Goal: Book appointment/travel/reservation

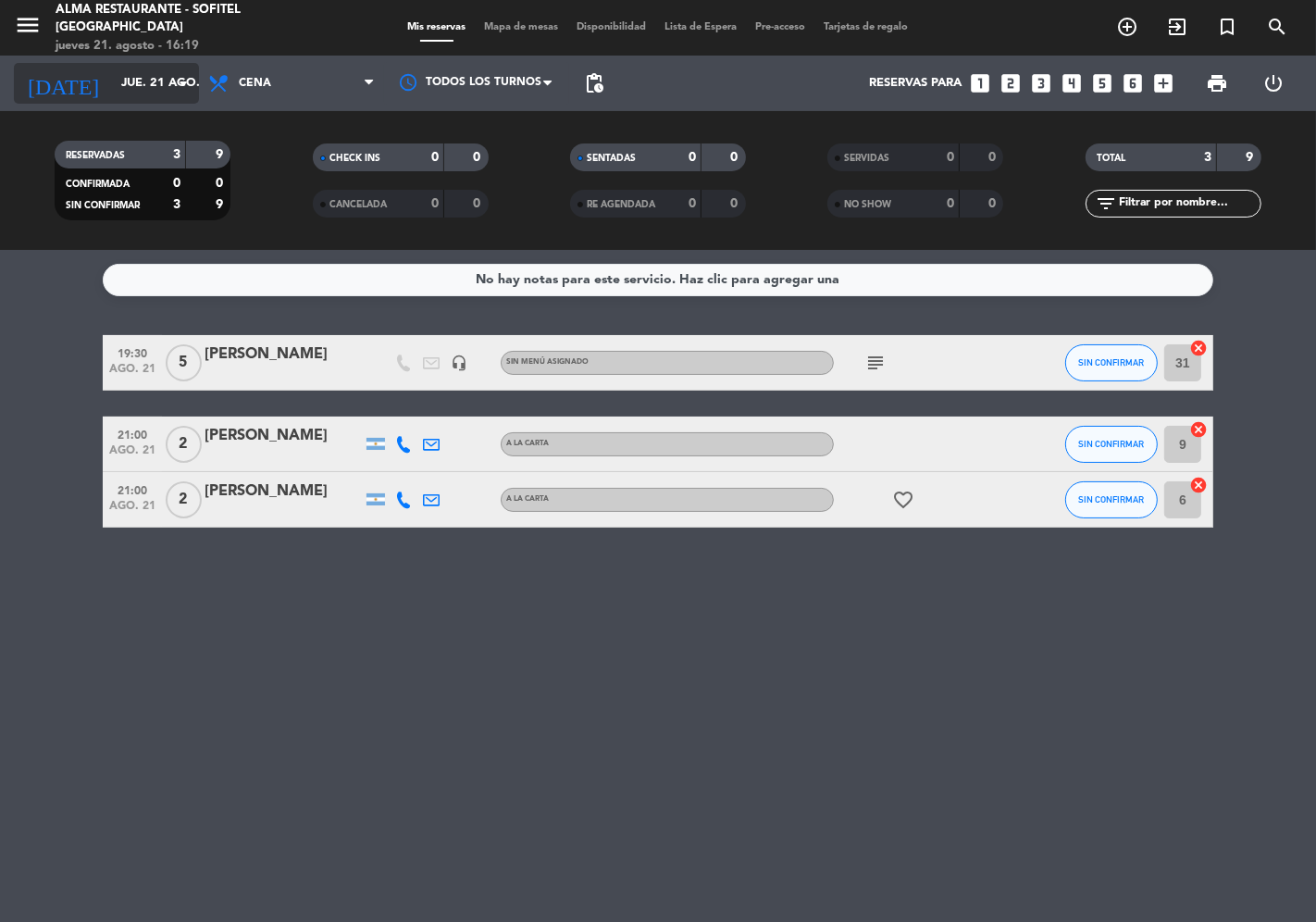
click at [132, 85] on input "jue. 21 ago." at bounding box center [193, 83] width 161 height 33
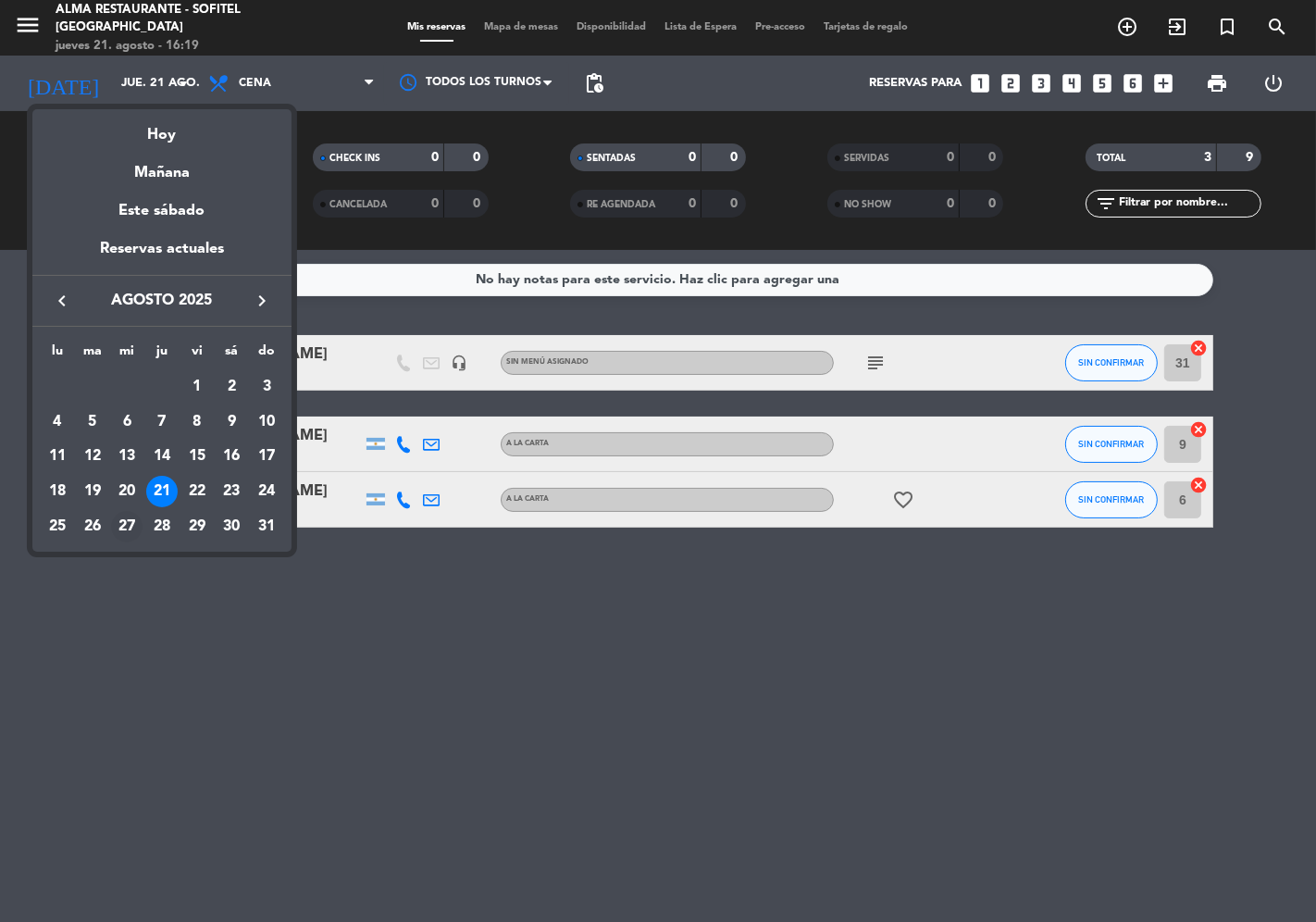
click at [128, 532] on div "27" at bounding box center [127, 526] width 32 height 32
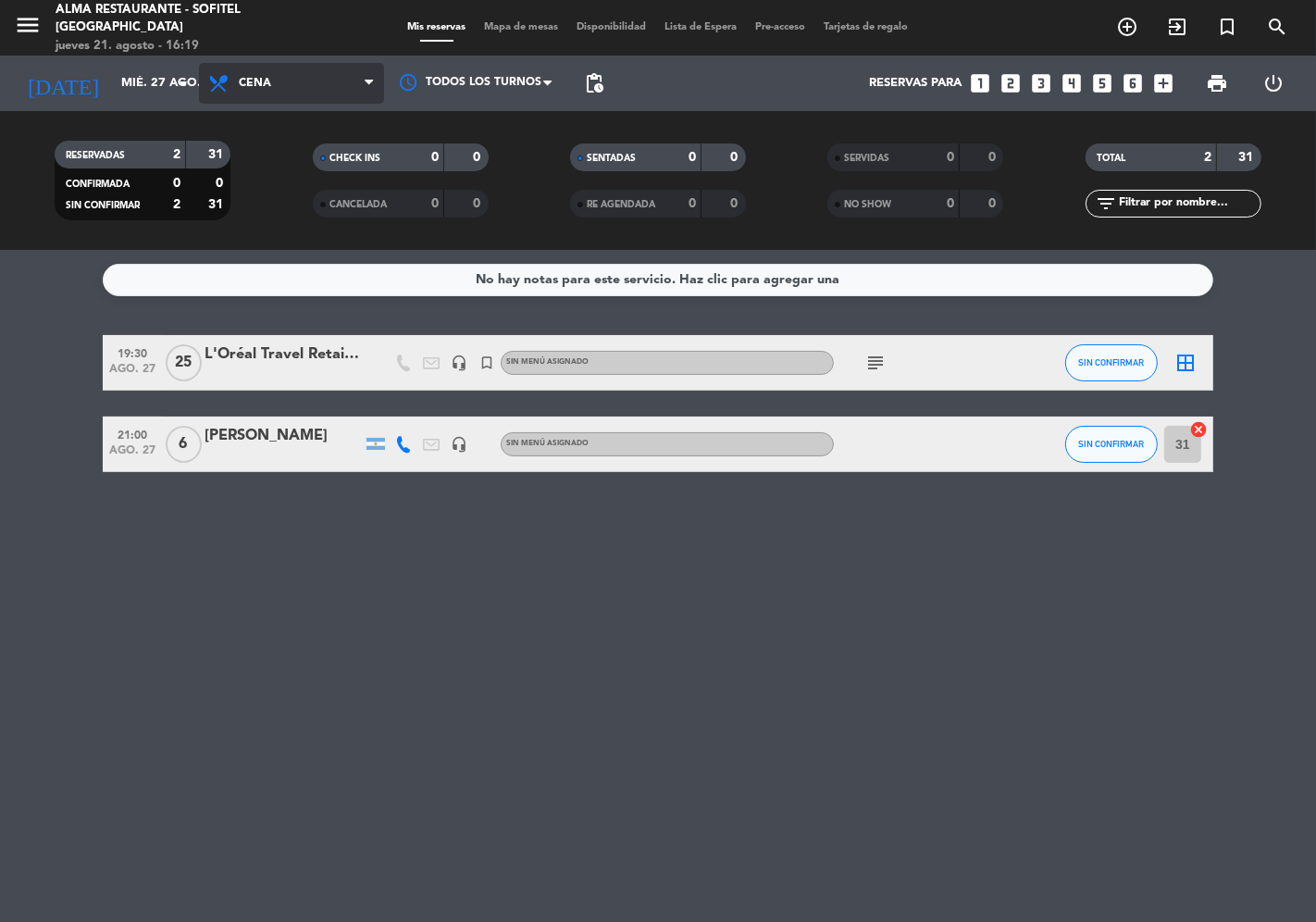
click at [214, 83] on icon at bounding box center [221, 83] width 27 height 22
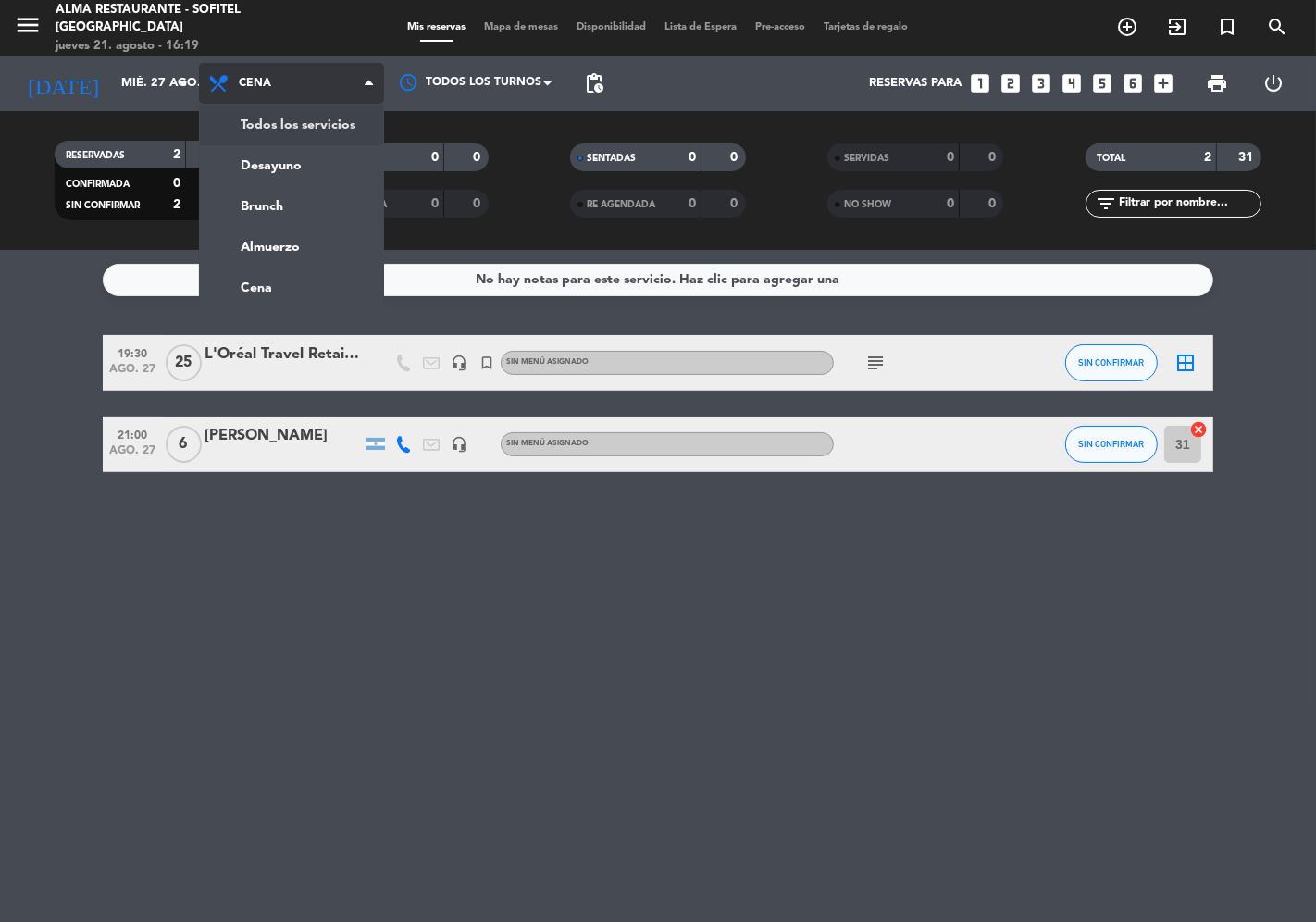
click at [273, 131] on div "menu Alma restaurante - Sofitel [GEOGRAPHIC_DATA] [DATE] 21. agosto - 16:19 Mis…" at bounding box center [658, 125] width 1316 height 250
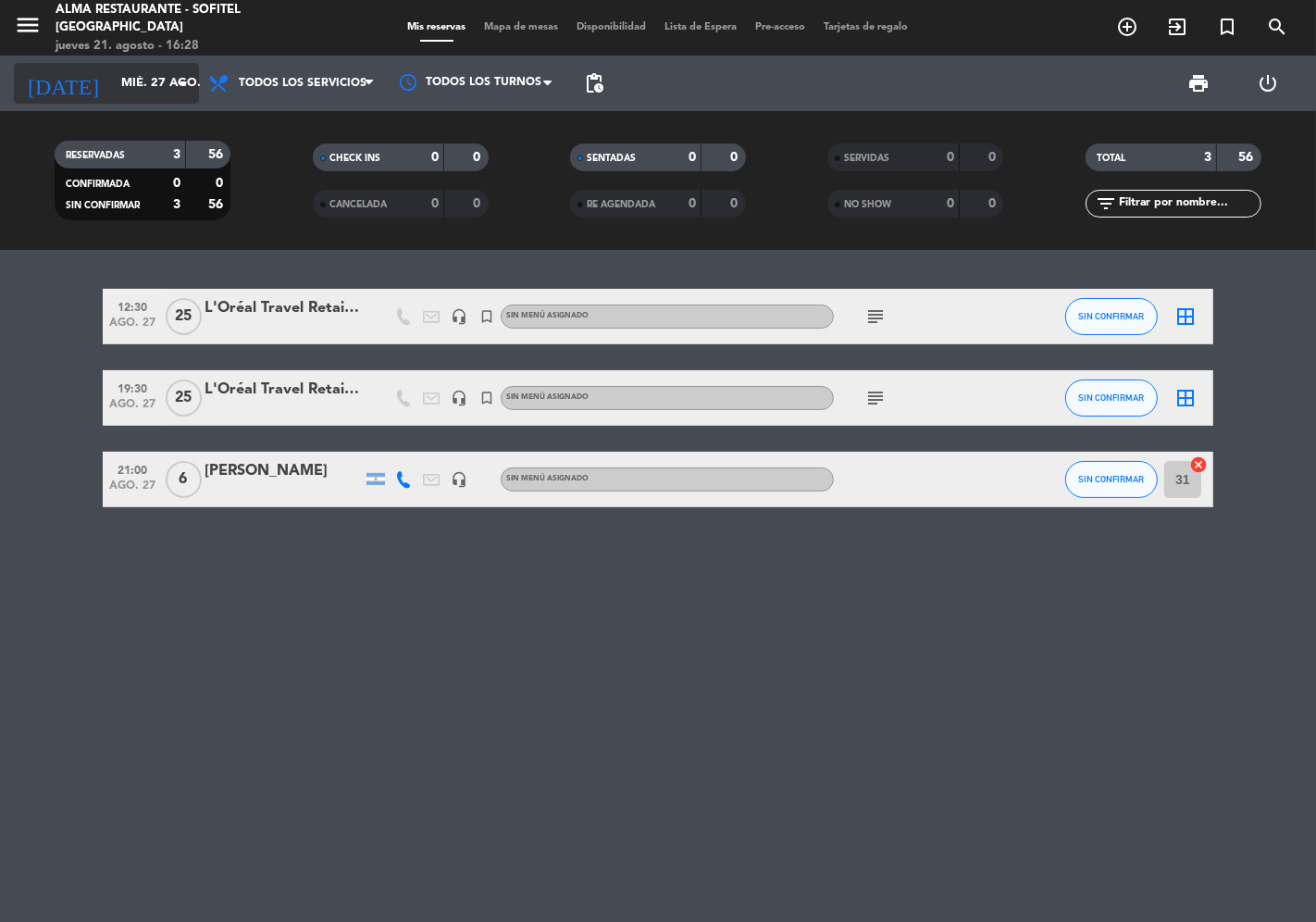
click at [128, 77] on input "mié. 27 ago." at bounding box center [193, 83] width 161 height 33
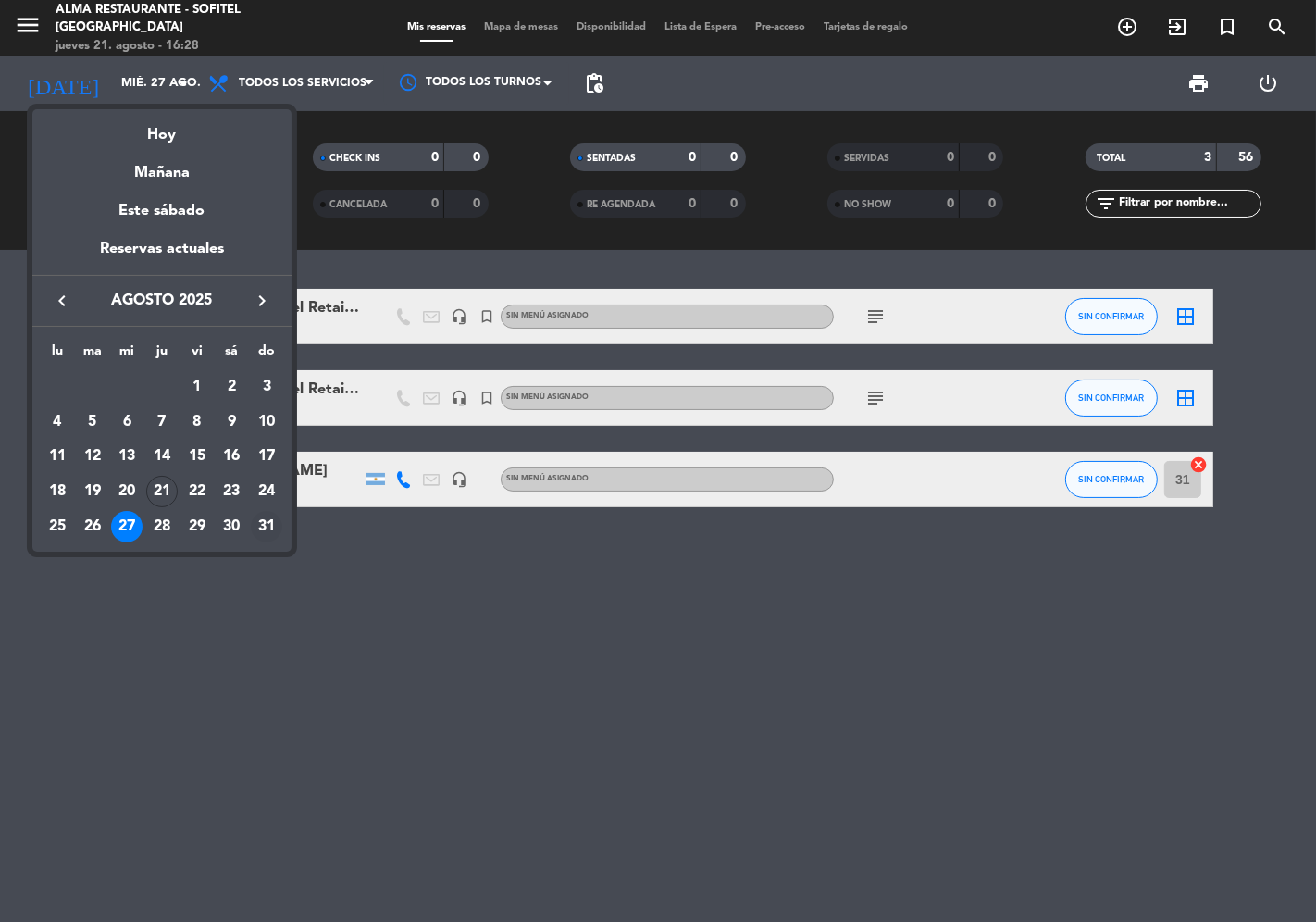
click at [273, 520] on div "31" at bounding box center [267, 526] width 32 height 32
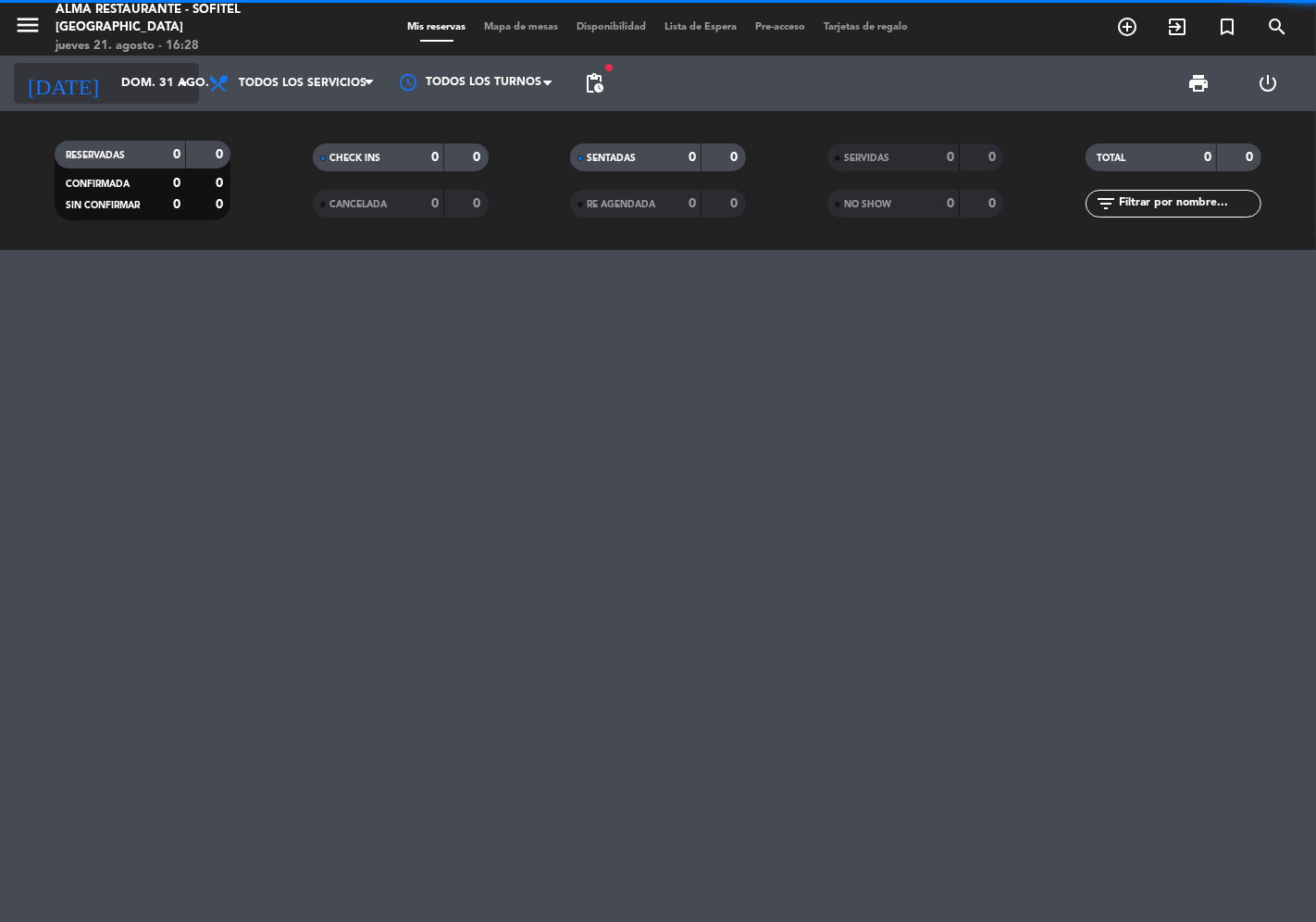
click at [172, 79] on icon "arrow_drop_down" at bounding box center [183, 83] width 22 height 22
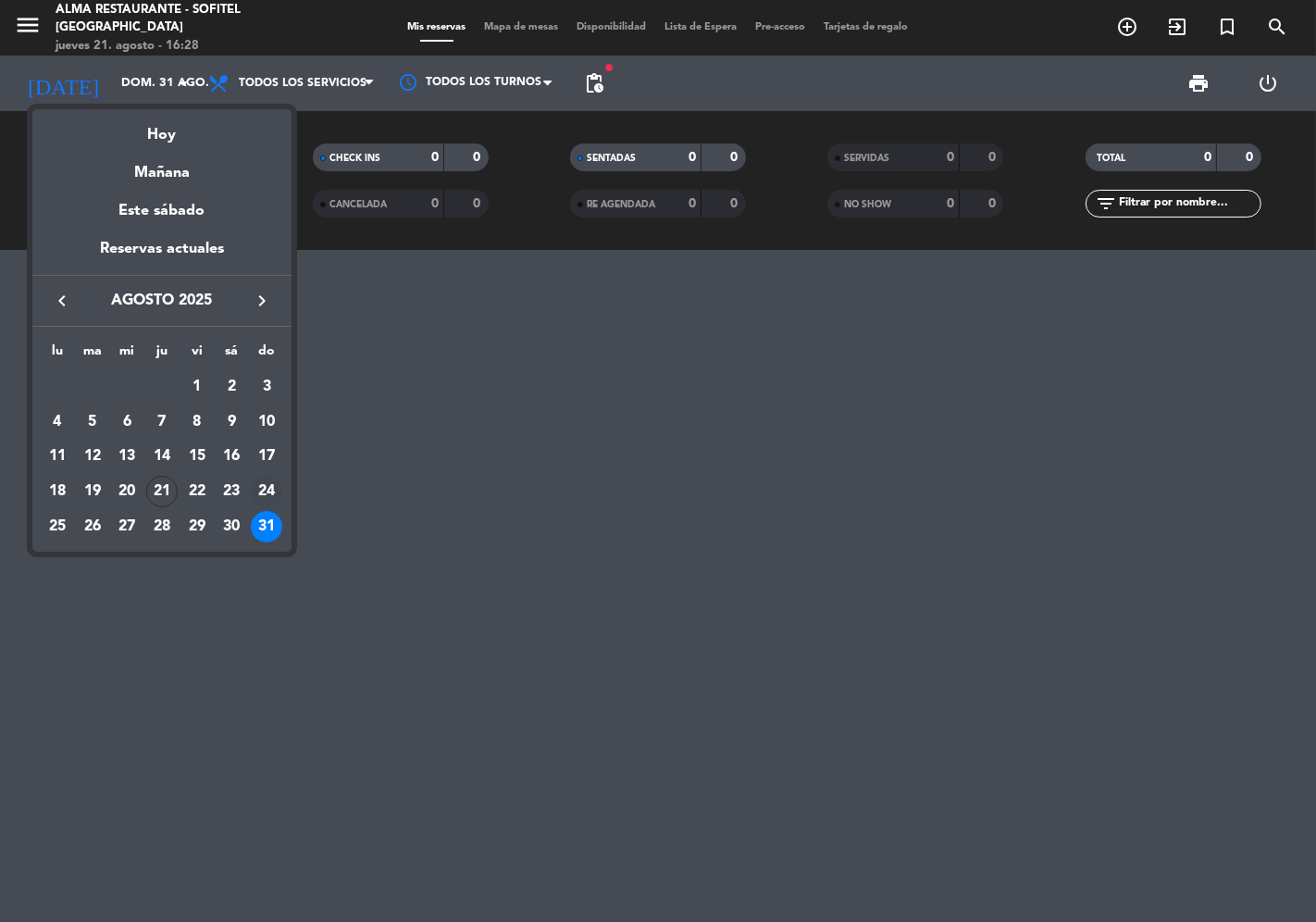
click at [270, 485] on div "24" at bounding box center [267, 491] width 32 height 32
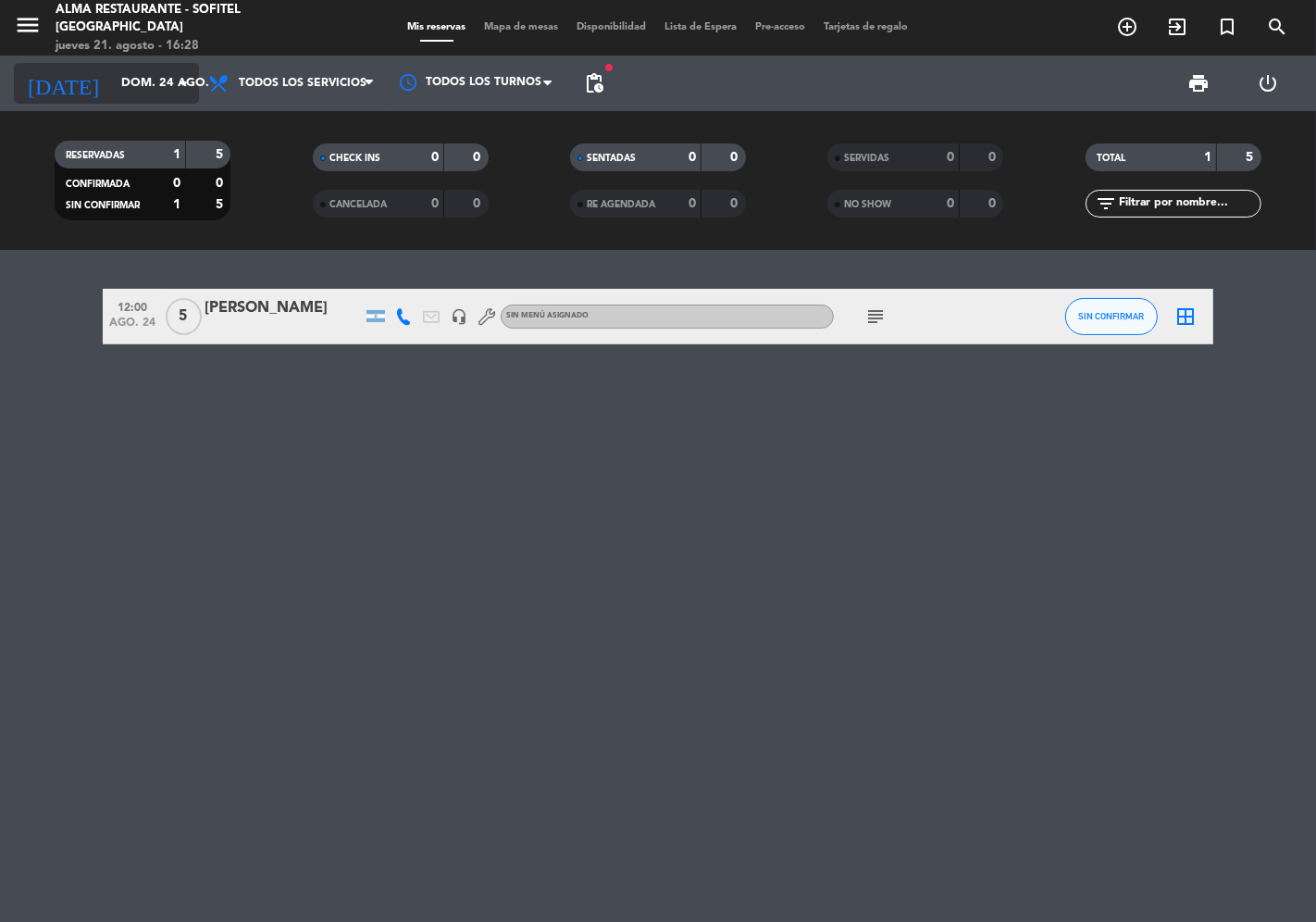
click at [139, 90] on input "dom. 24 ago." at bounding box center [193, 83] width 161 height 33
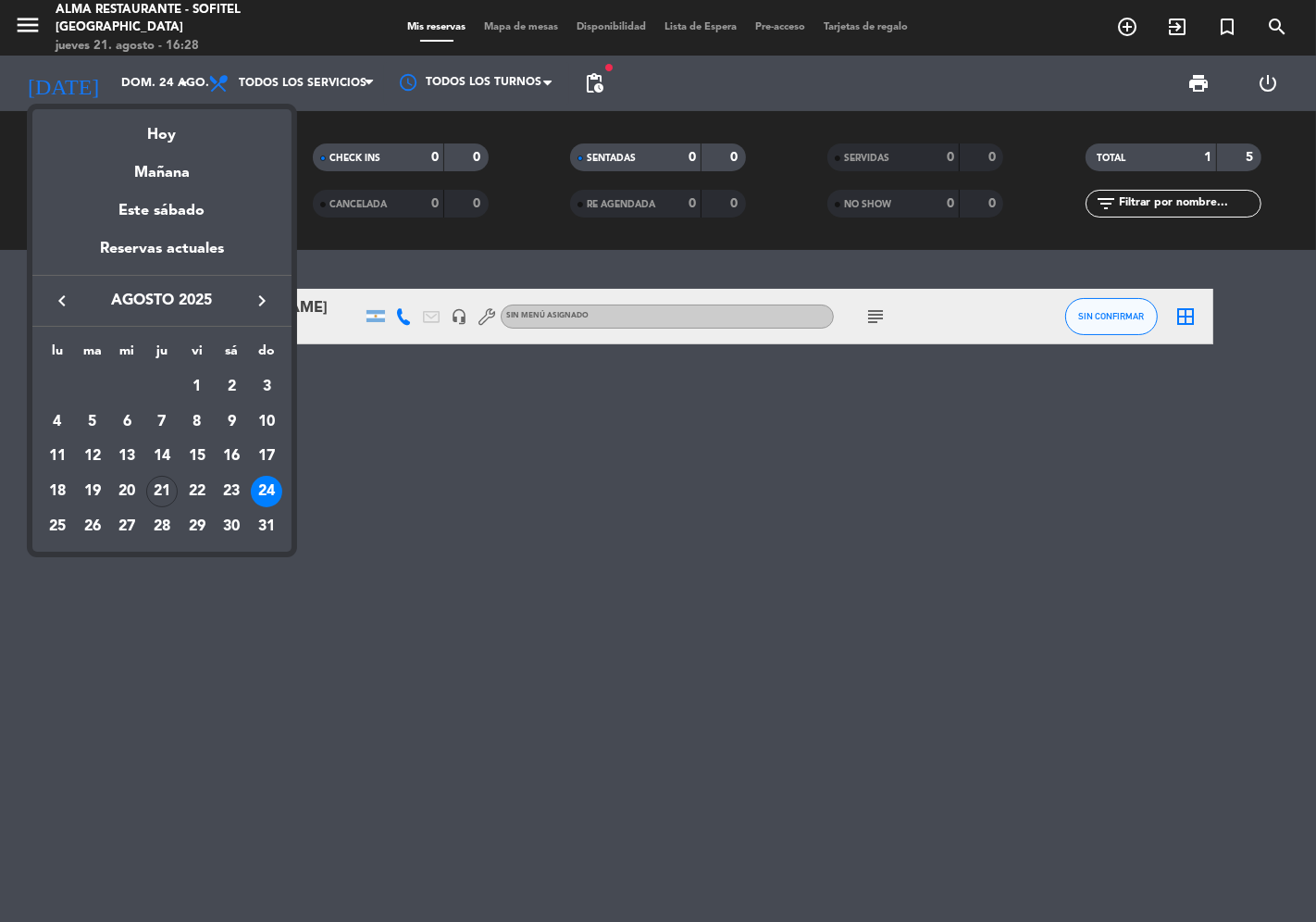
click at [264, 302] on icon "keyboard_arrow_right" at bounding box center [262, 301] width 22 height 22
click at [270, 412] on div "7" at bounding box center [267, 422] width 32 height 32
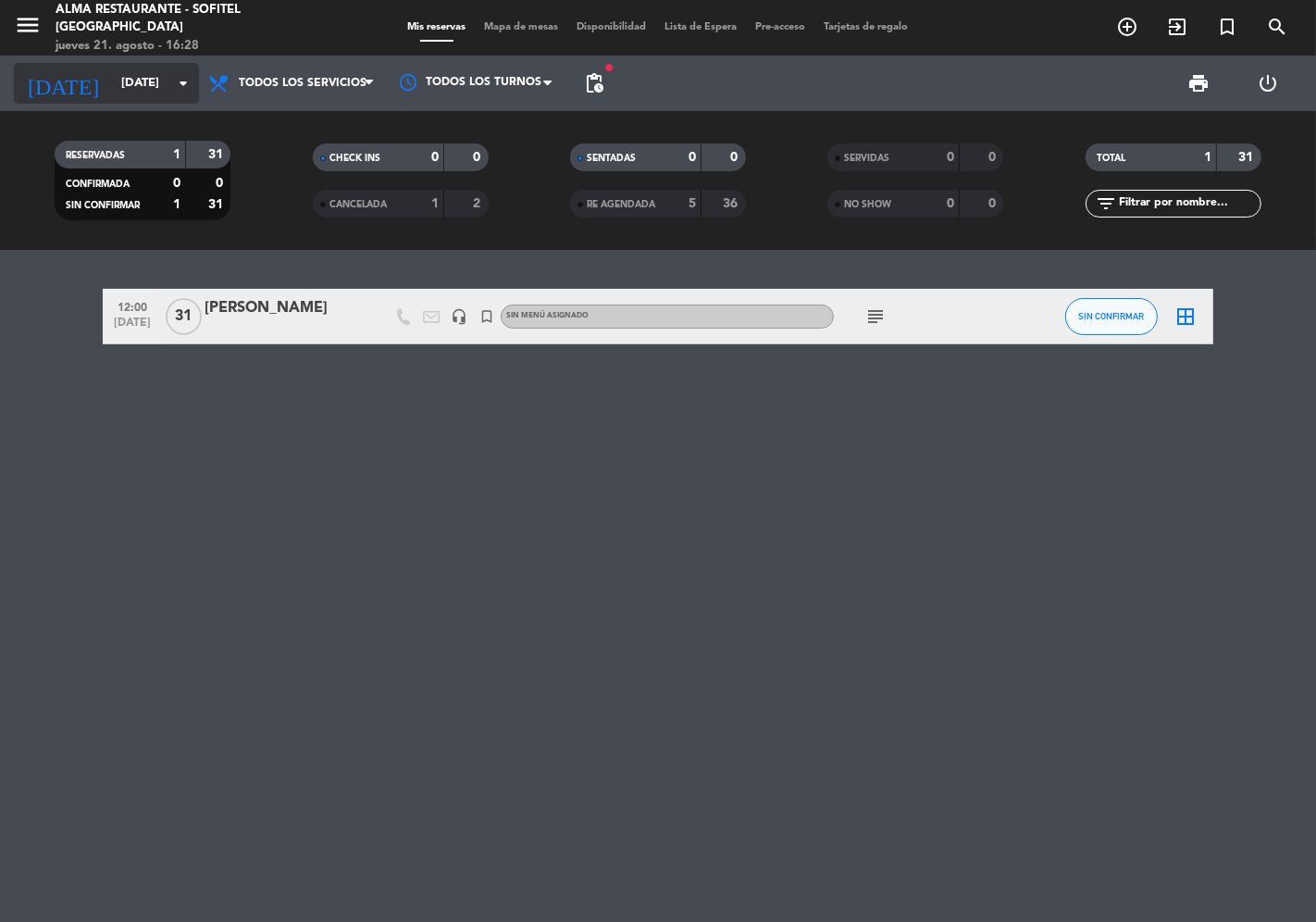
click at [173, 82] on icon "arrow_drop_down" at bounding box center [183, 83] width 22 height 22
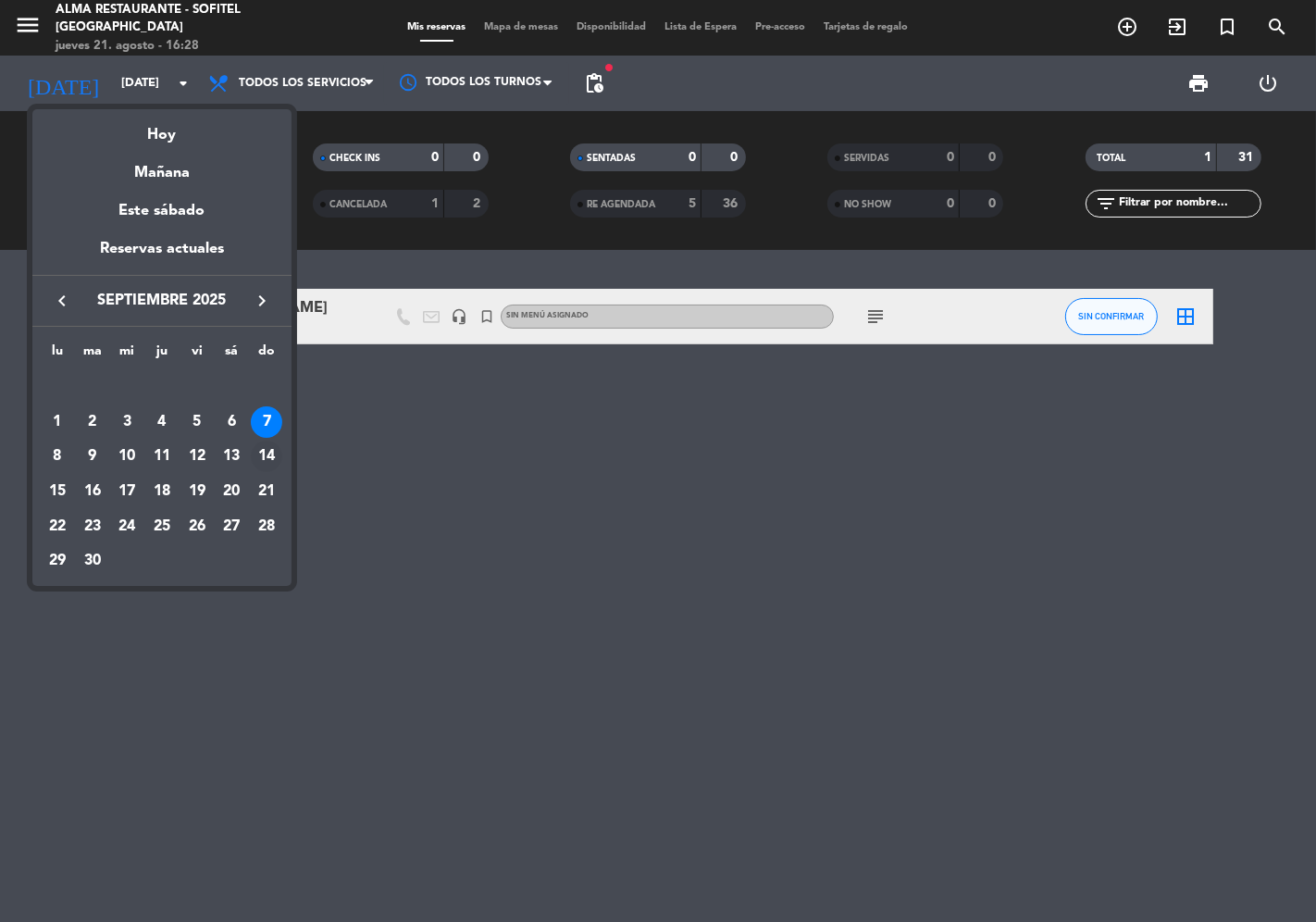
click at [272, 461] on div "14" at bounding box center [267, 456] width 32 height 32
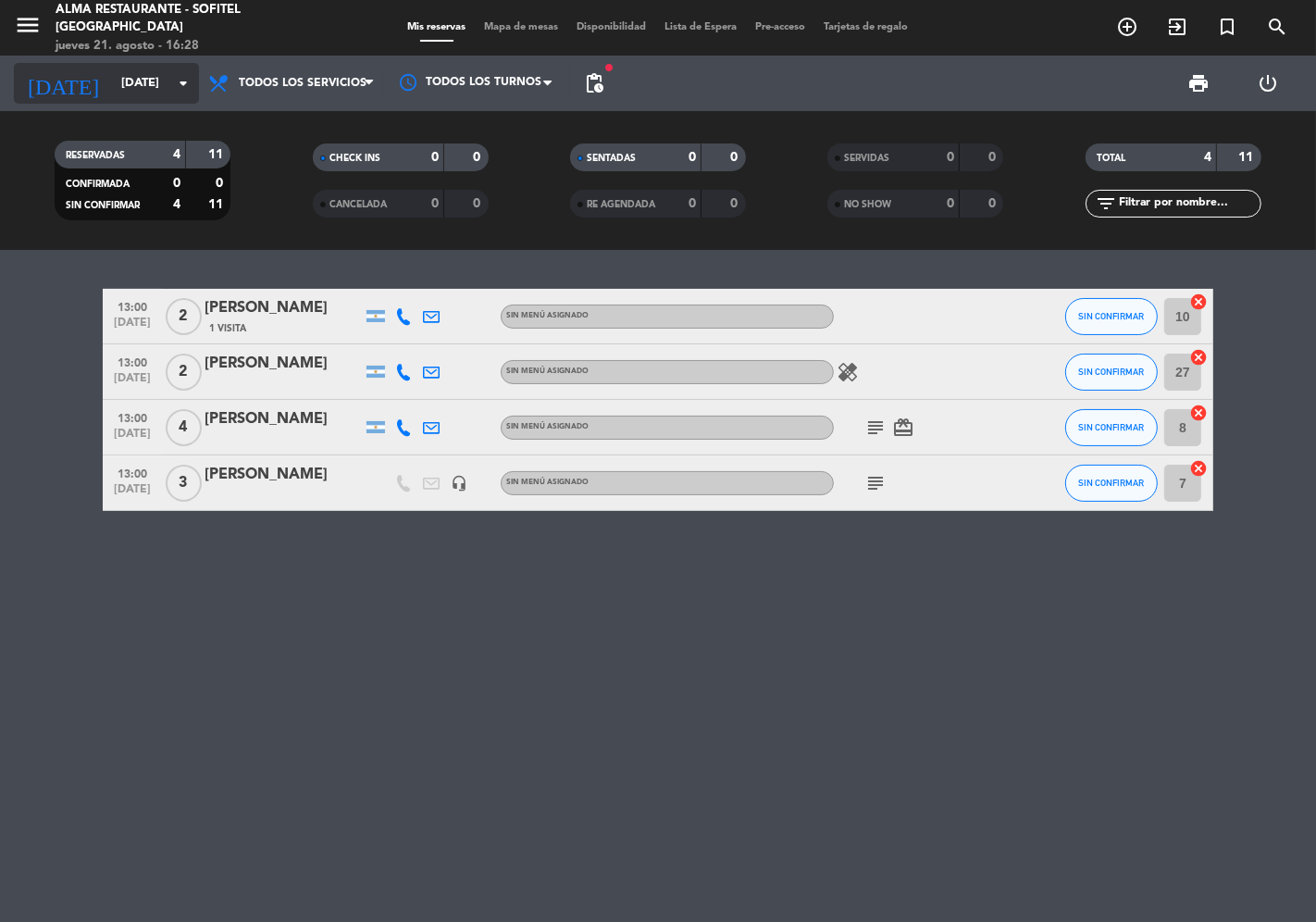
click at [144, 103] on div "[DATE] [DATE] arrow_drop_down" at bounding box center [107, 83] width 185 height 41
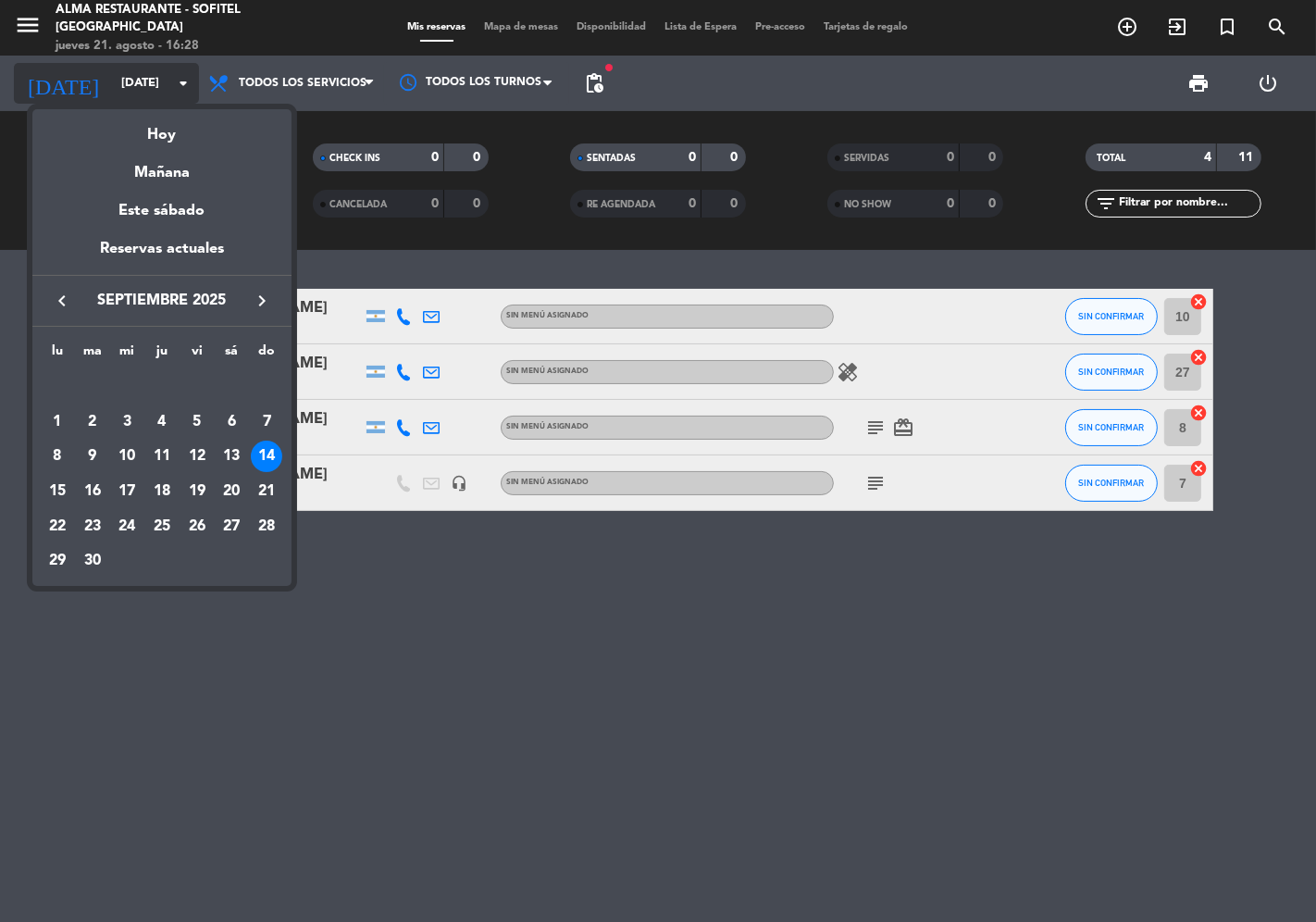
click at [144, 103] on div "semana que viene esta semana semana previa misma semana del año anterior [DATE]…" at bounding box center [162, 343] width 259 height 486
click at [873, 427] on div at bounding box center [658, 461] width 1316 height 922
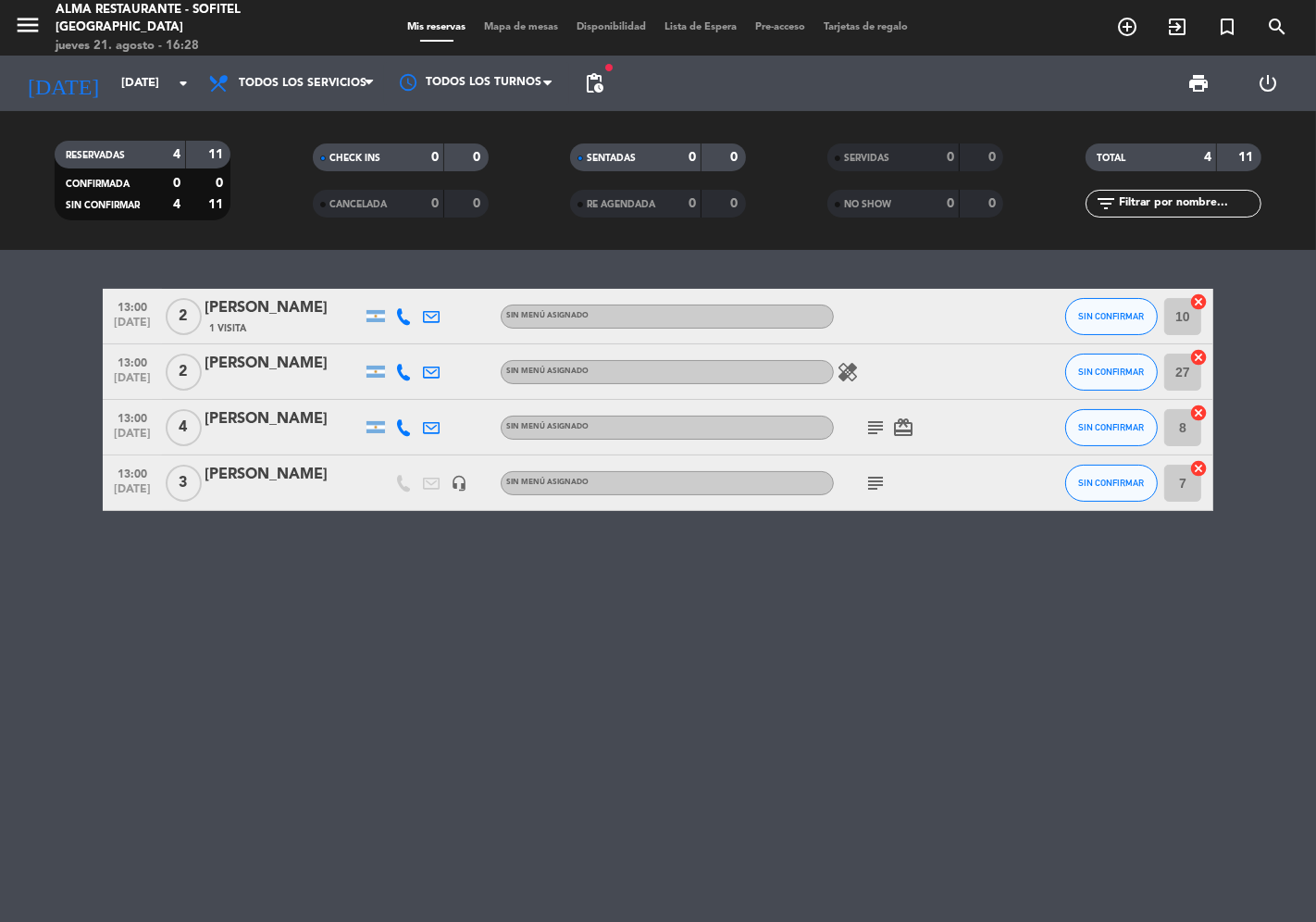
click at [873, 425] on icon "subject" at bounding box center [876, 427] width 22 height 22
click at [873, 421] on icon "subject" at bounding box center [876, 427] width 22 height 22
click at [874, 483] on icon "subject" at bounding box center [876, 483] width 22 height 22
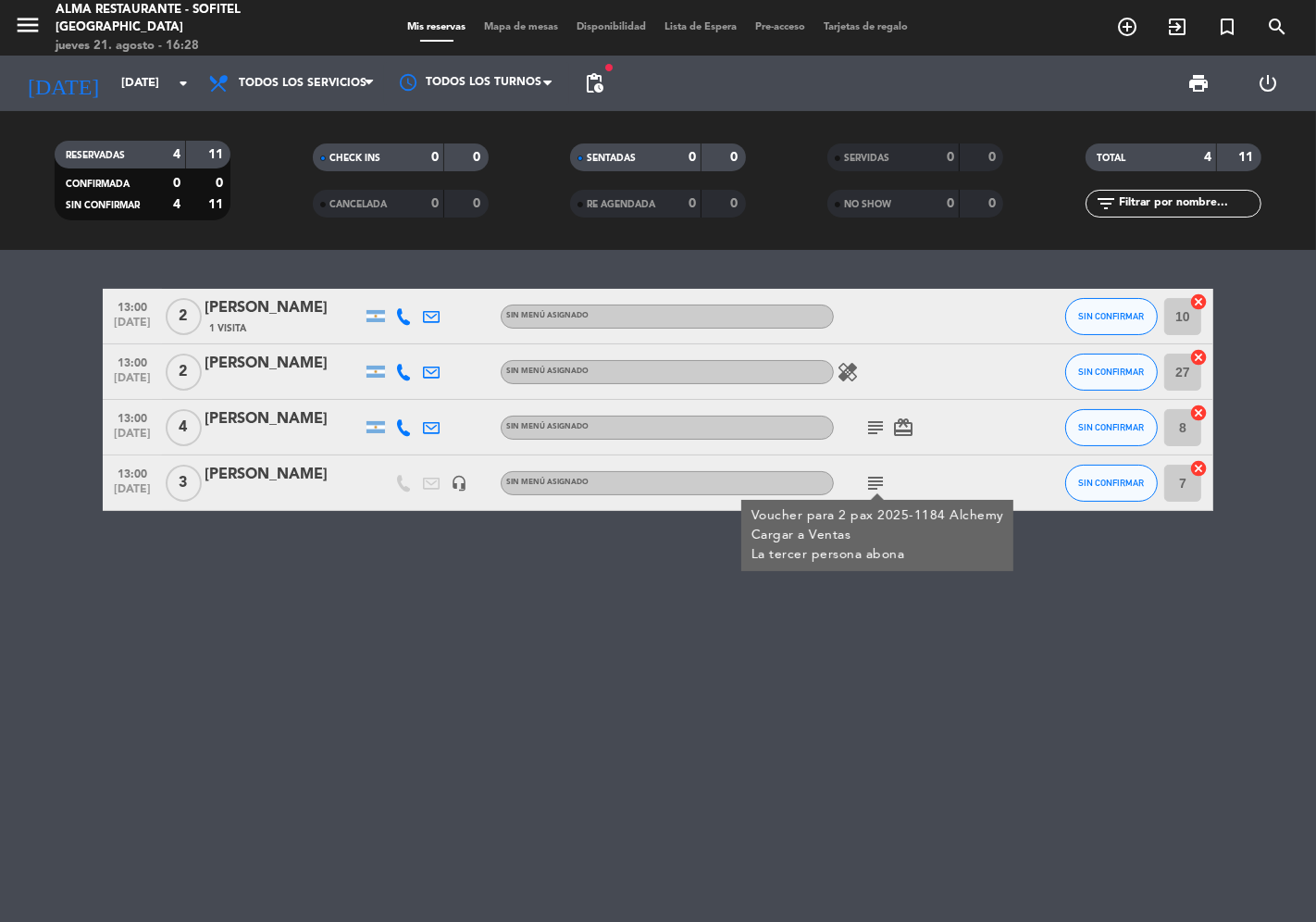
click at [874, 483] on icon "subject" at bounding box center [876, 483] width 22 height 22
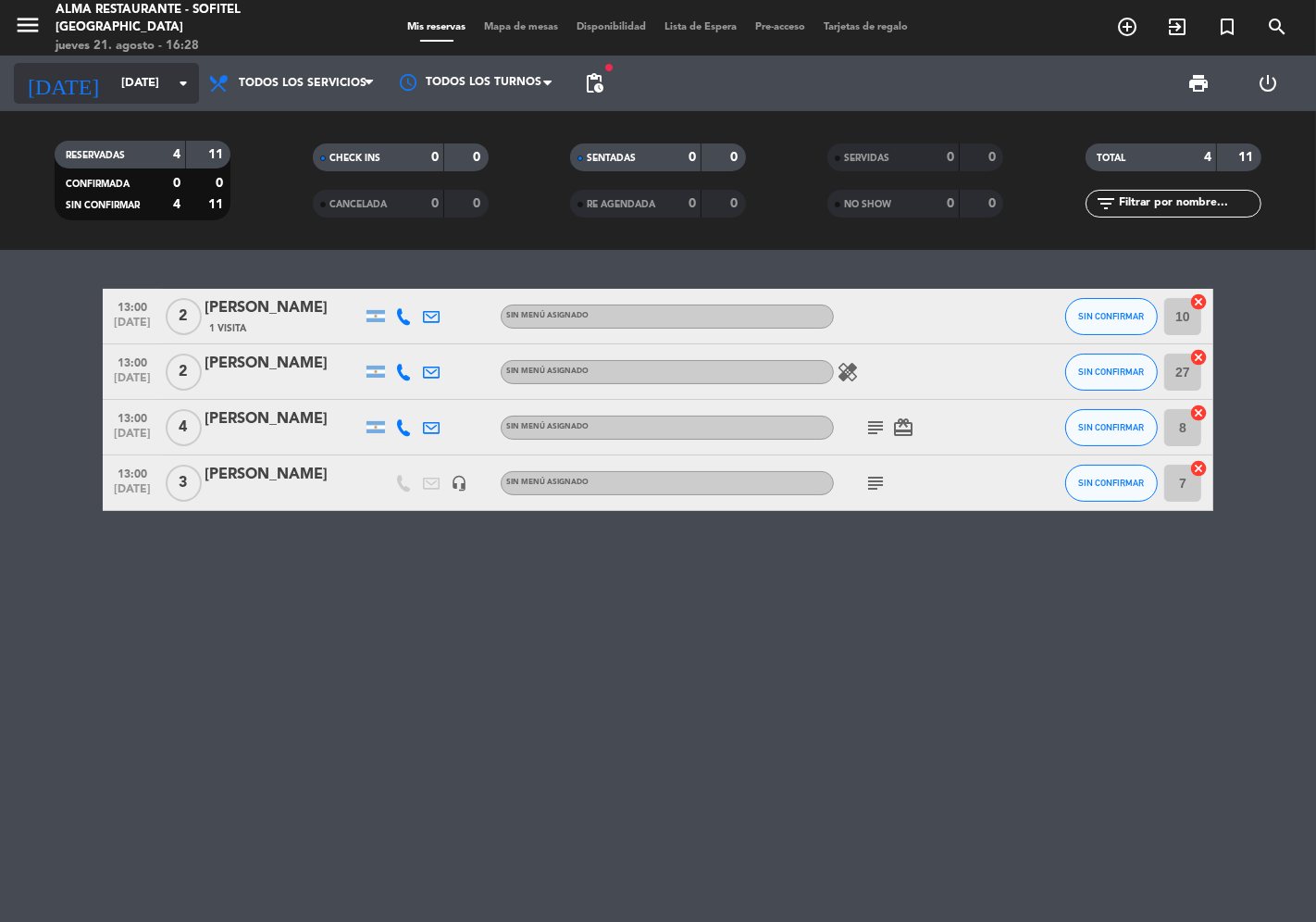
click at [153, 72] on input "[DATE]" at bounding box center [193, 83] width 161 height 33
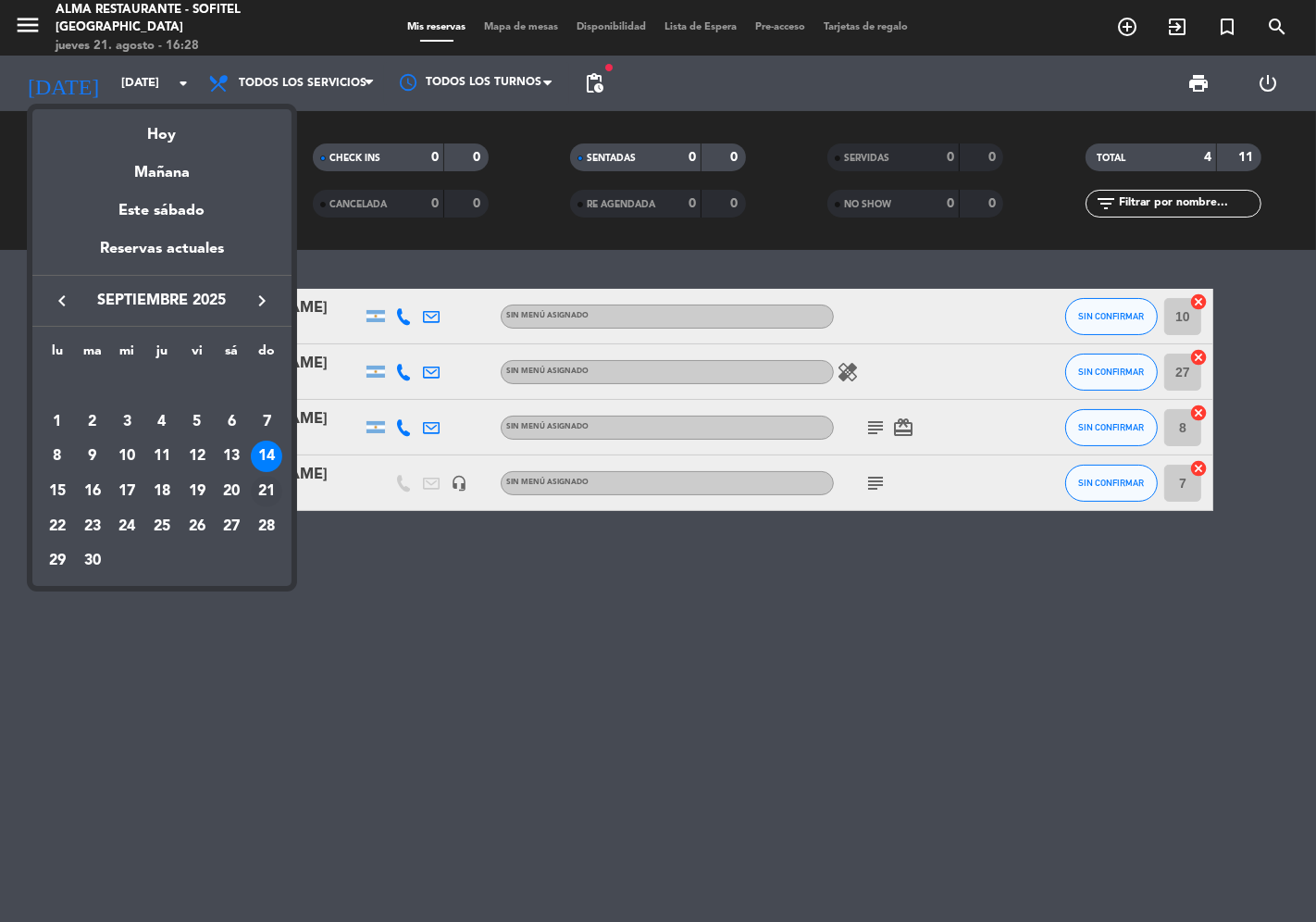
click at [270, 485] on div "21" at bounding box center [267, 491] width 32 height 32
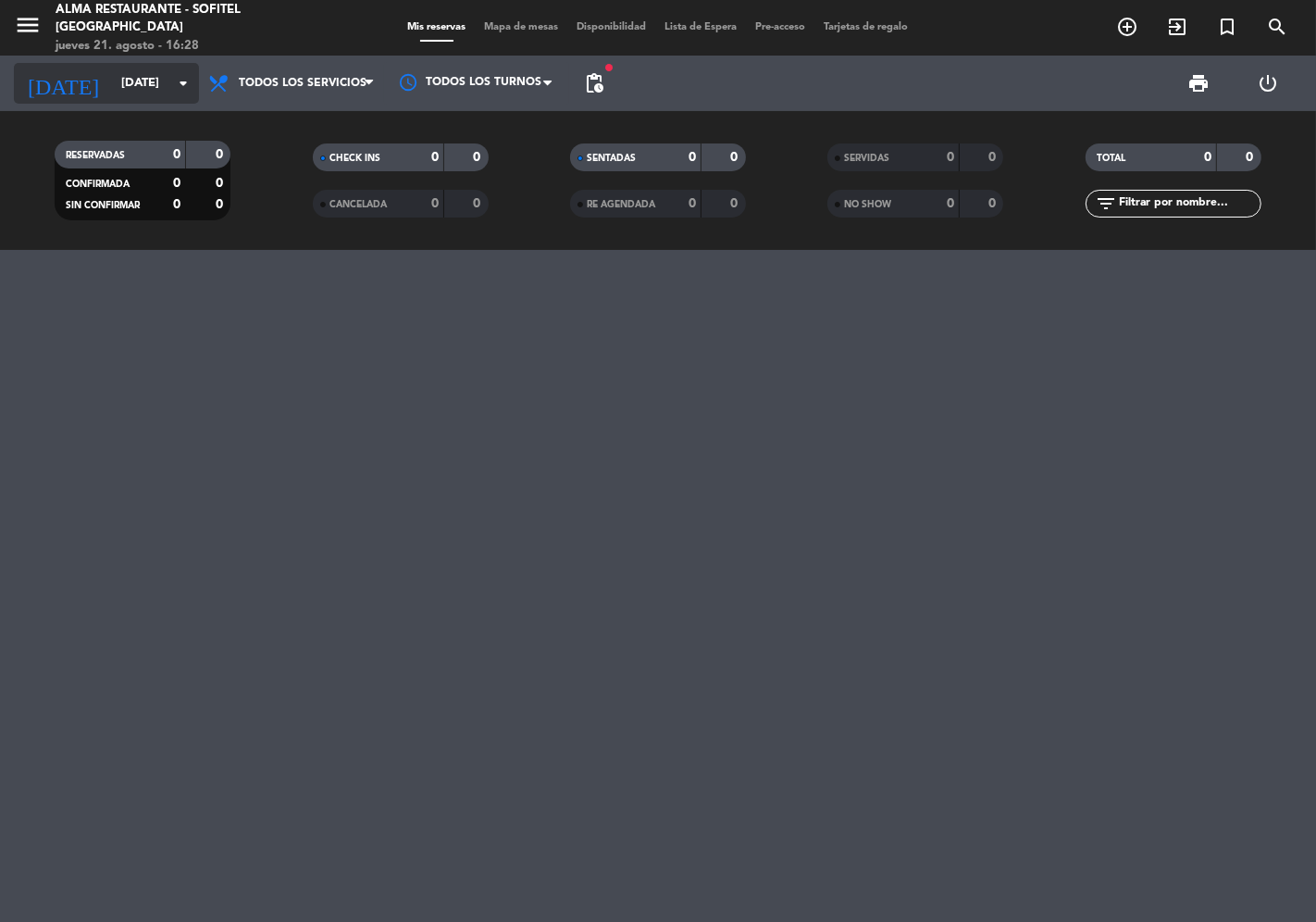
click at [120, 91] on input "[DATE]" at bounding box center [193, 83] width 161 height 33
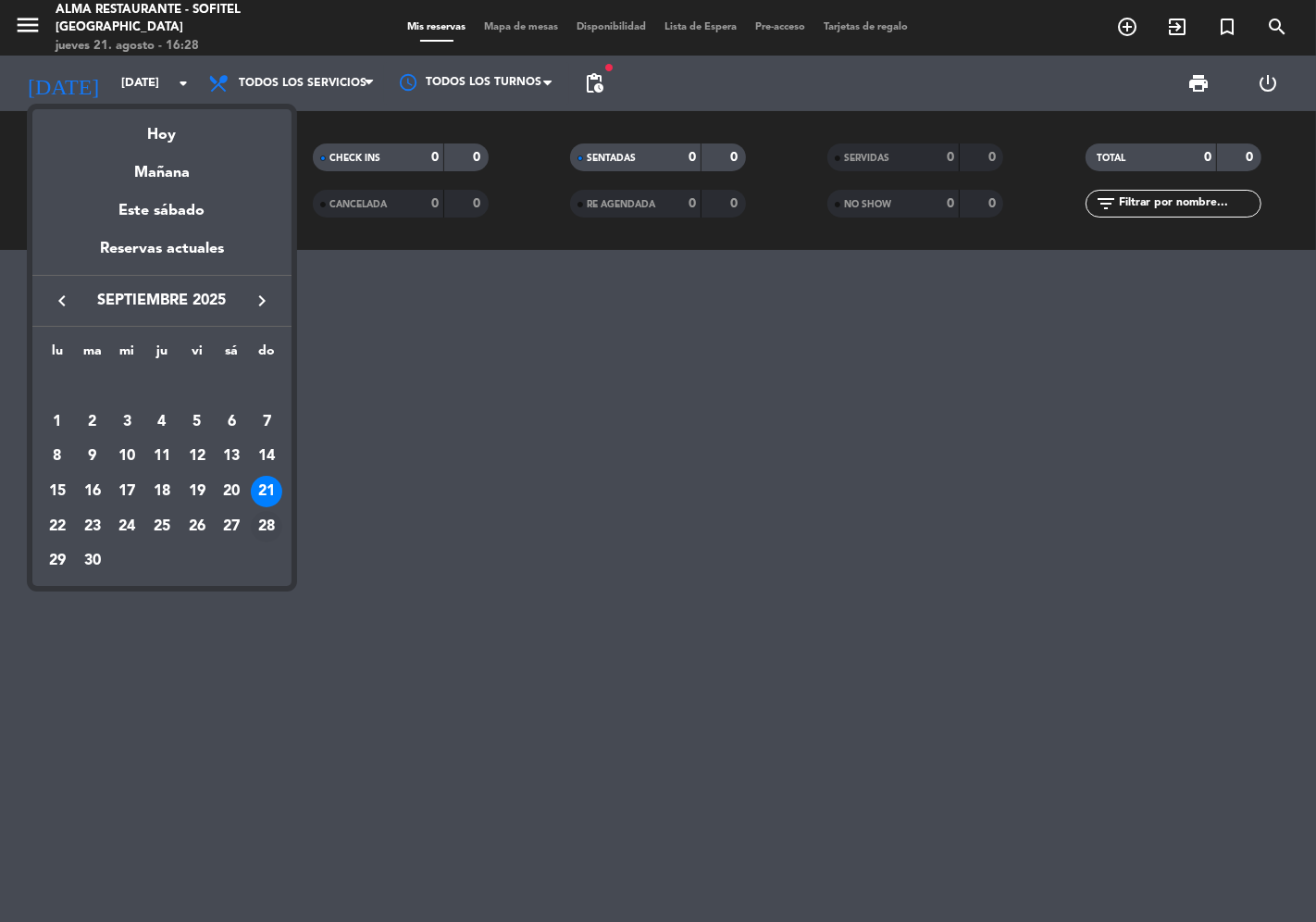
click at [271, 519] on div "28" at bounding box center [267, 526] width 32 height 32
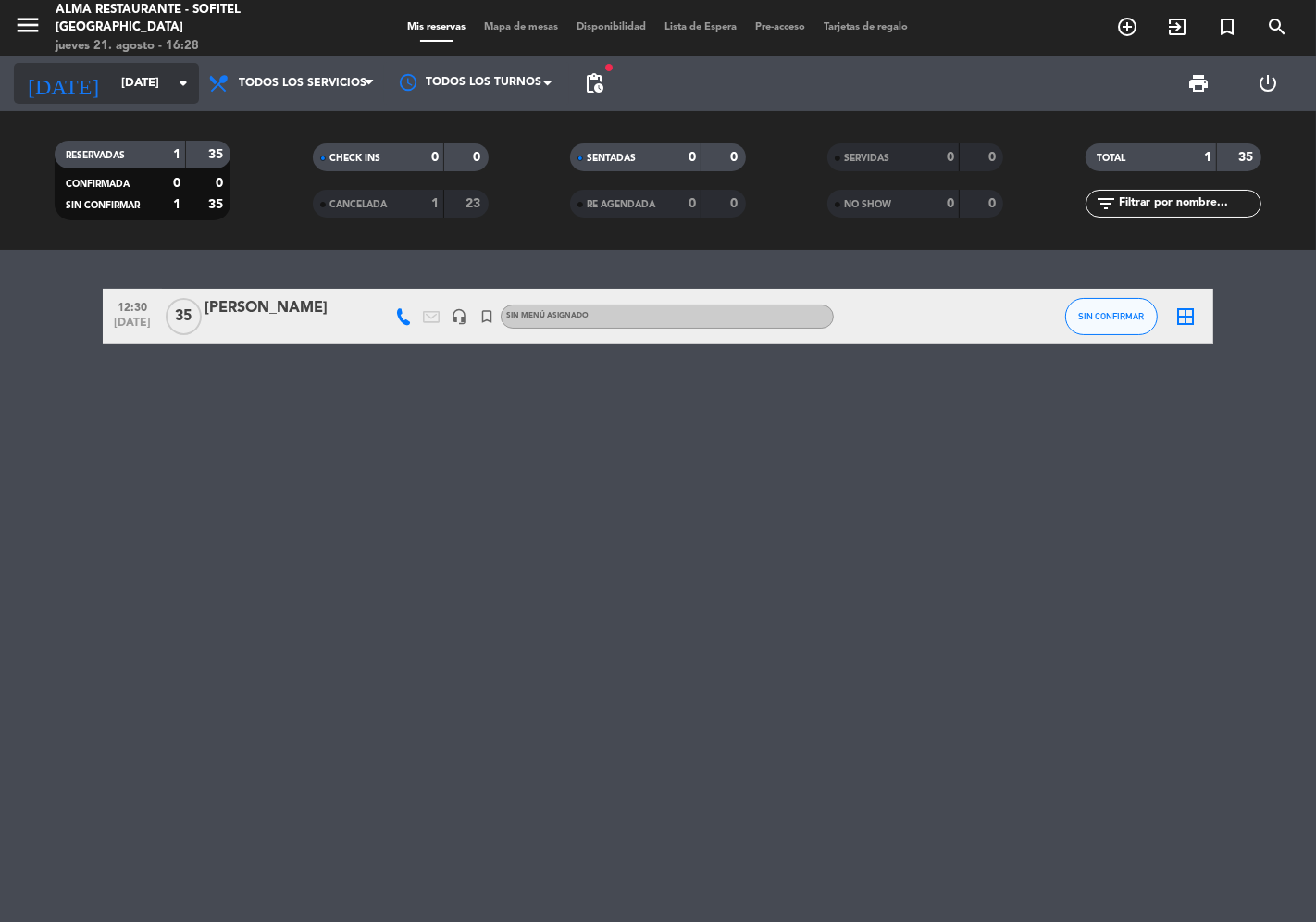
click at [116, 79] on input "[DATE]" at bounding box center [193, 83] width 161 height 33
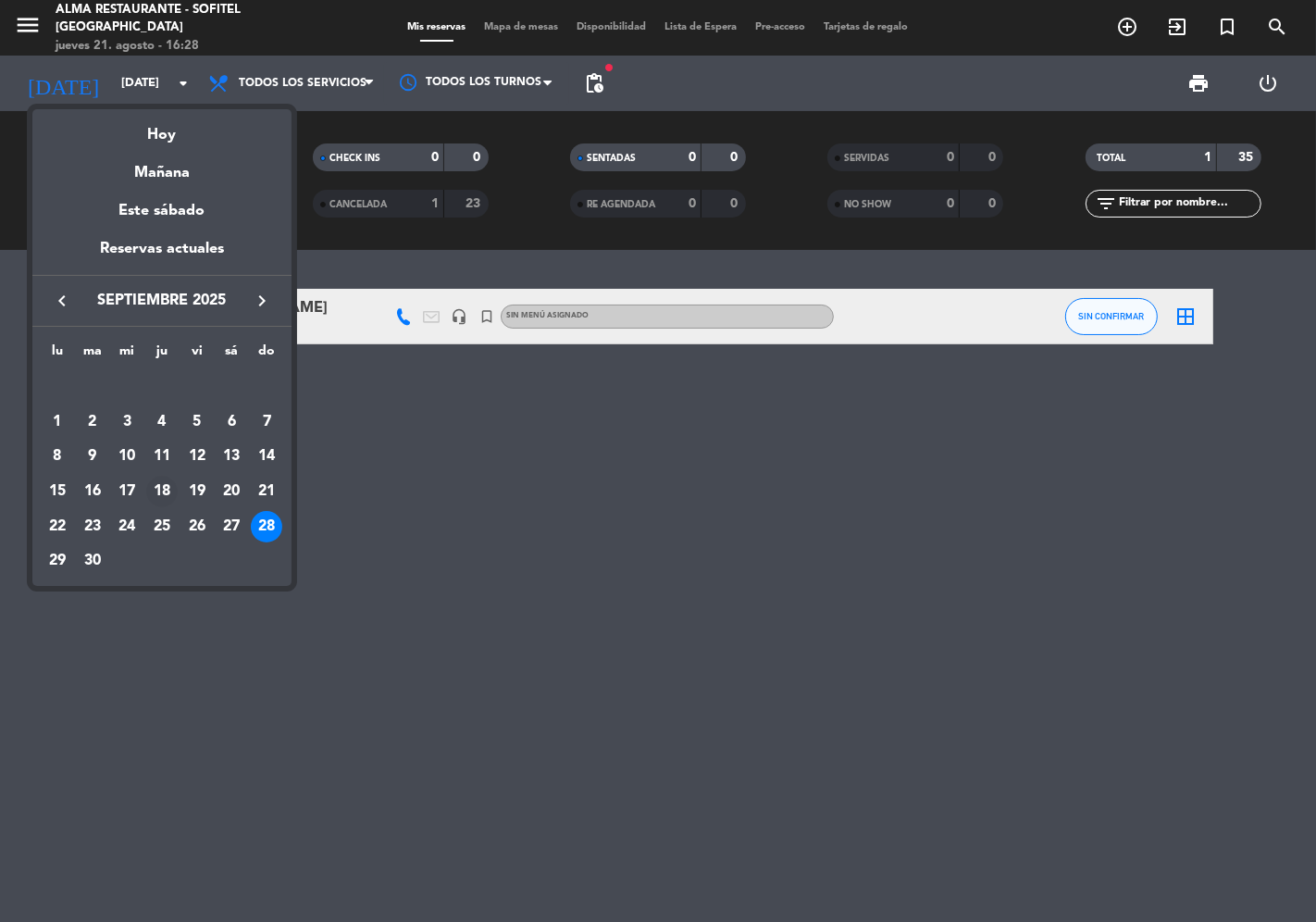
click at [170, 483] on div "18" at bounding box center [162, 491] width 32 height 32
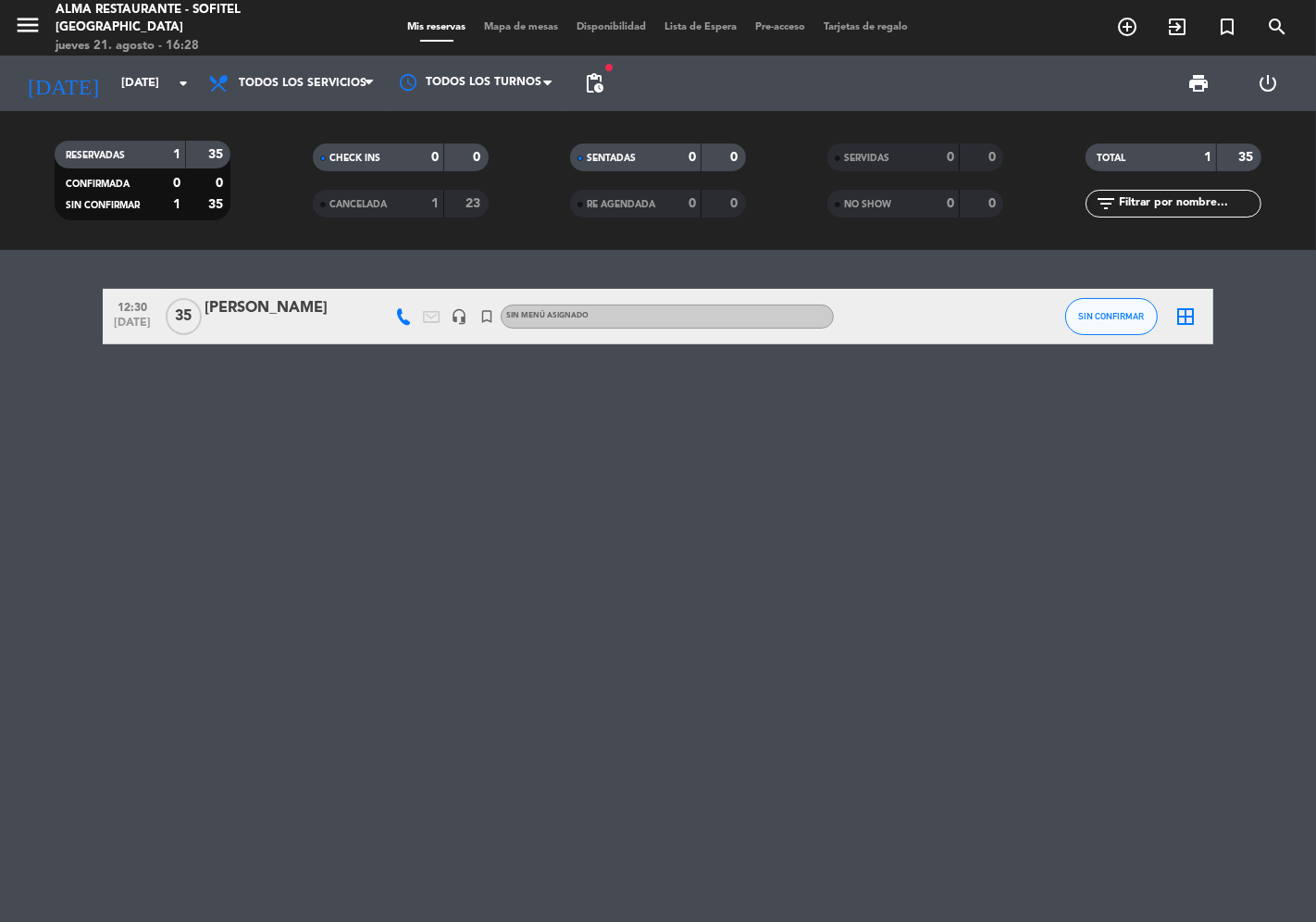
type input "[DEMOGRAPHIC_DATA][DATE]"
click at [269, 300] on div "Degustación Vinos Cuisine" at bounding box center [284, 309] width 158 height 24
